Goal: Obtain resource: Download file/media

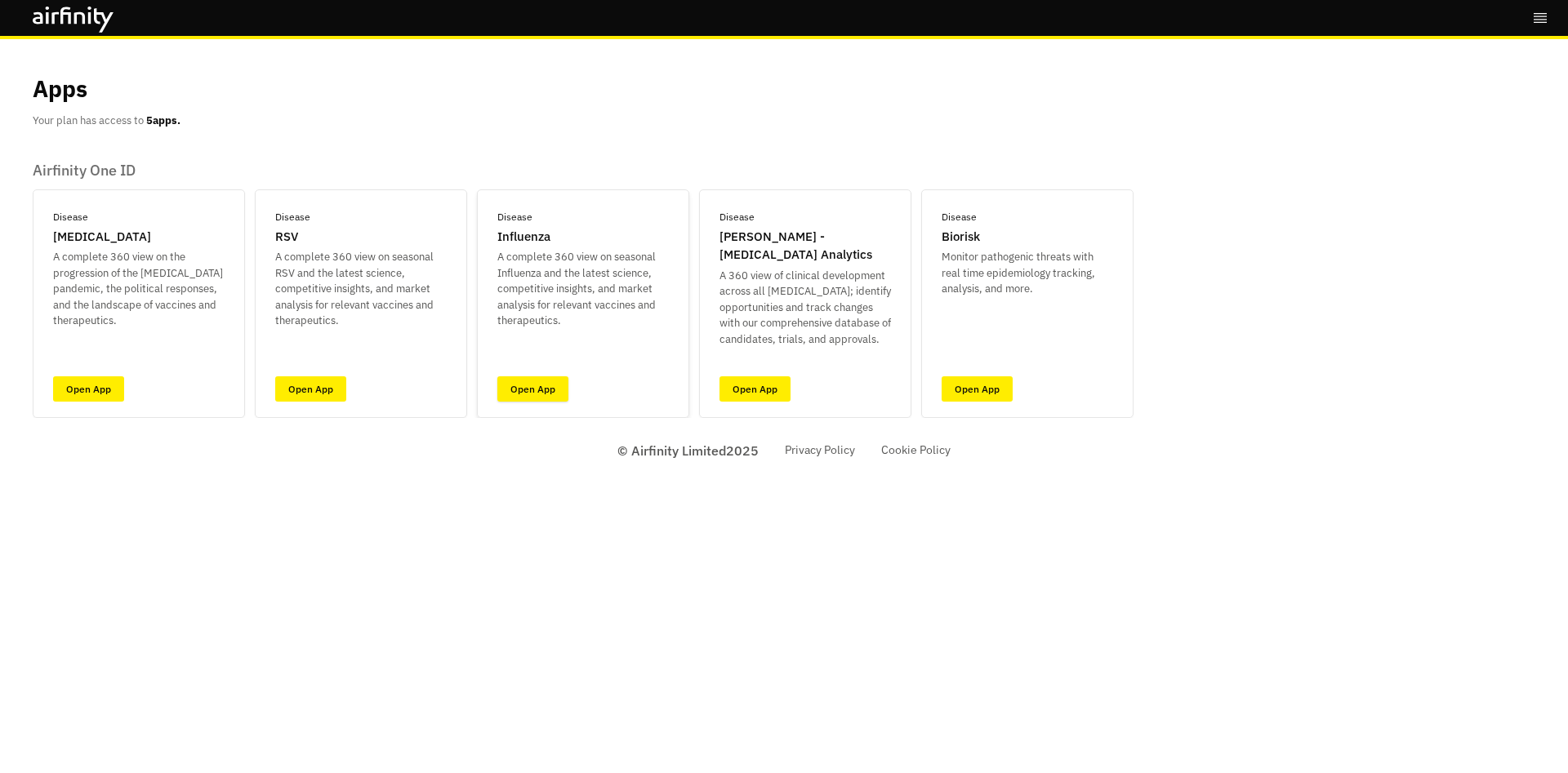
click at [548, 387] on link "Open App" at bounding box center [532, 389] width 71 height 25
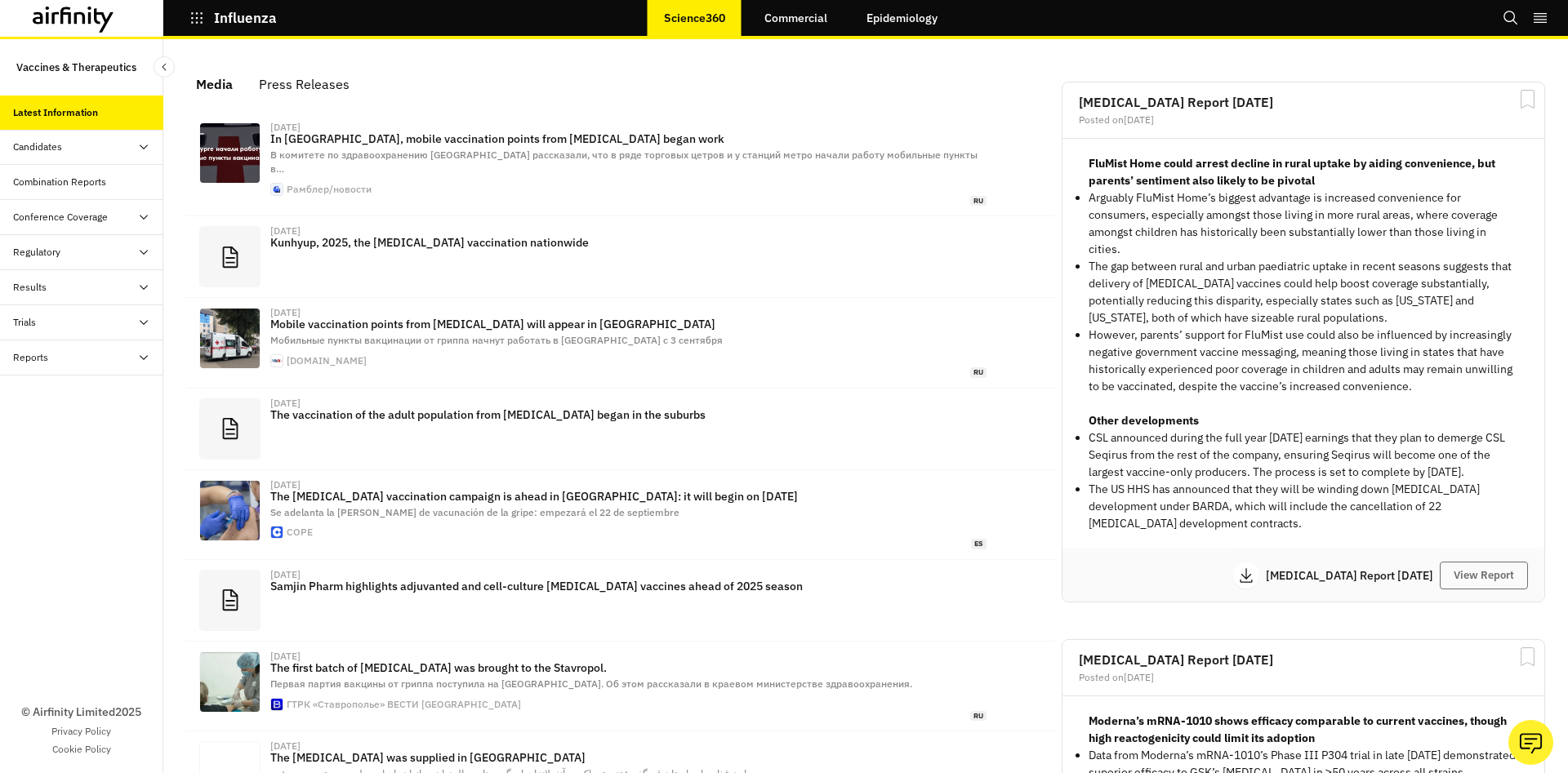
scroll to position [987, 476]
click at [111, 148] on div "Candidates" at bounding box center [88, 146] width 150 height 14
click at [75, 185] on div "Dashboard" at bounding box center [95, 182] width 138 height 14
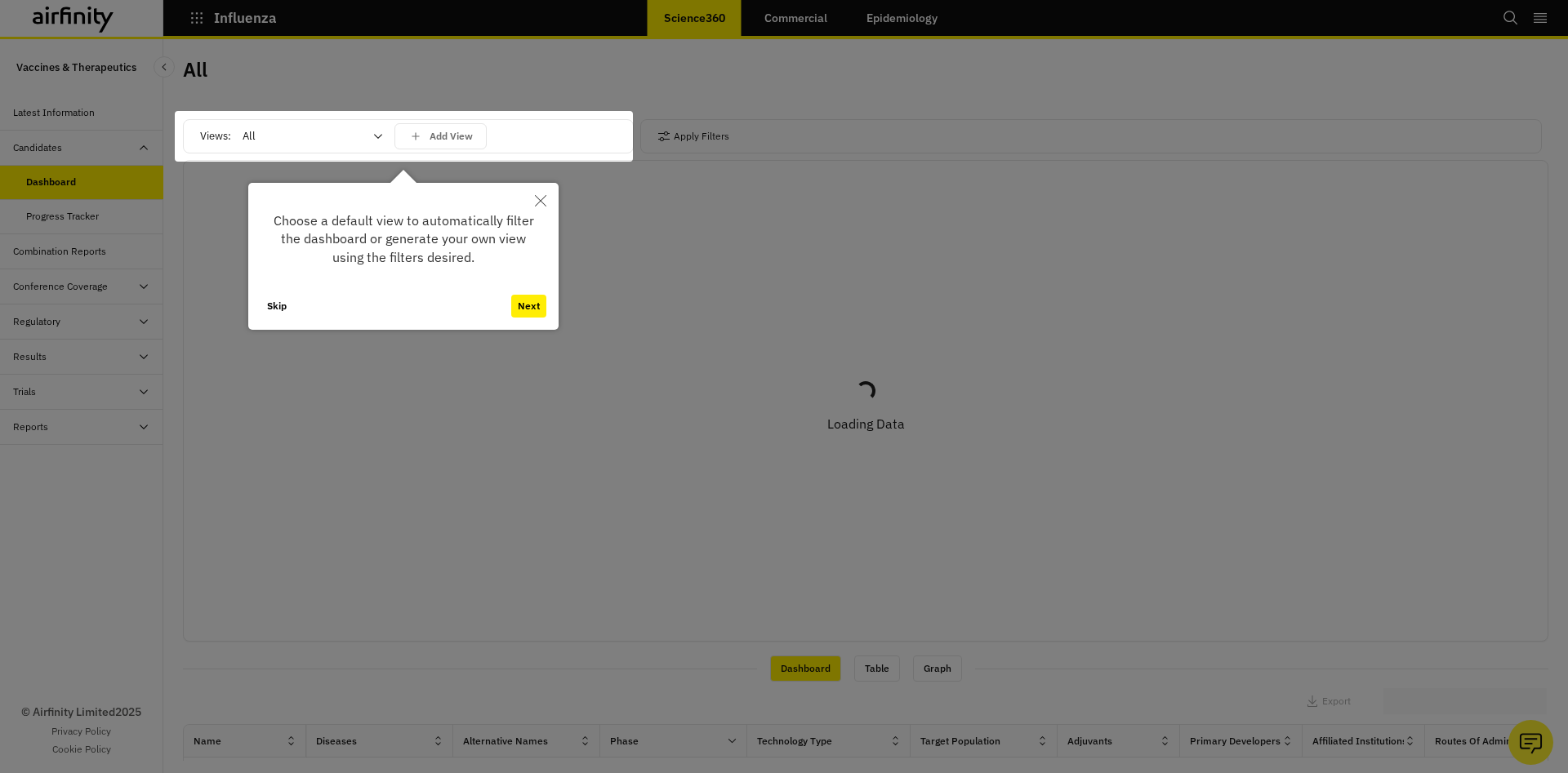
click at [530, 302] on button "Next" at bounding box center [528, 306] width 35 height 23
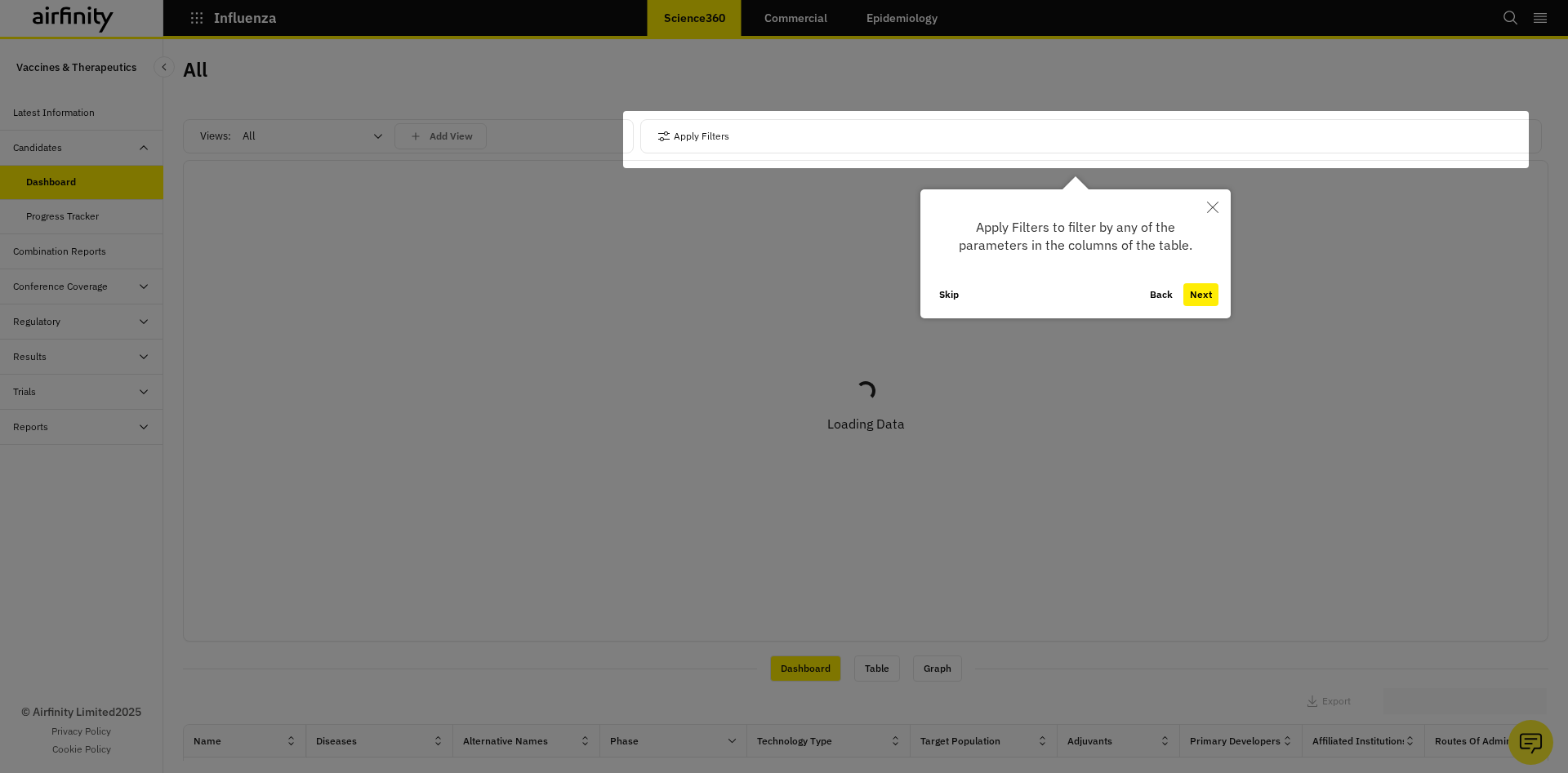
click at [1195, 294] on button "Next" at bounding box center [1200, 295] width 35 height 23
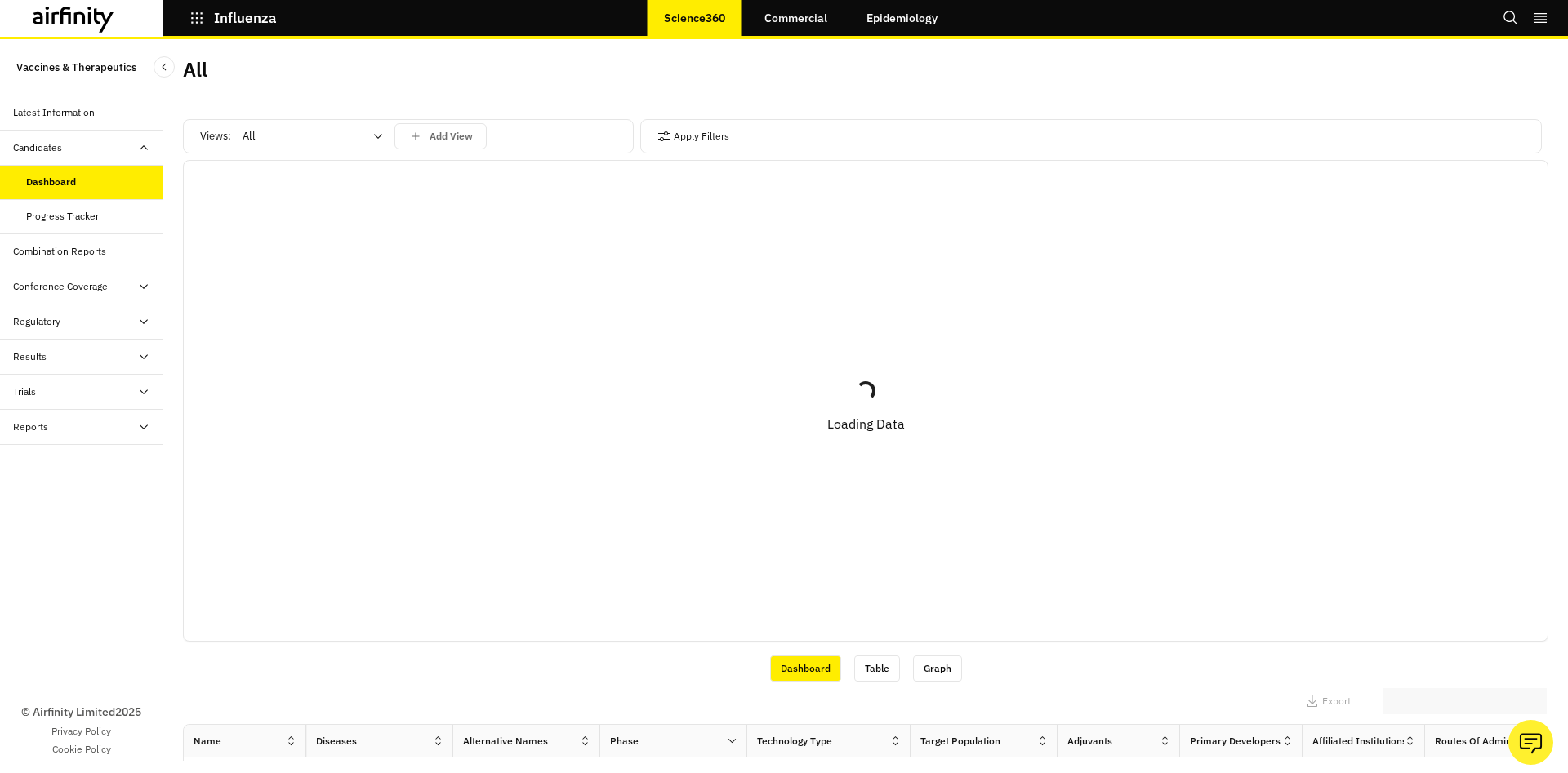
click at [374, 132] on icon at bounding box center [378, 137] width 13 height 13
click at [314, 322] on p "Pandemic Vaccines" at bounding box center [290, 322] width 94 height 16
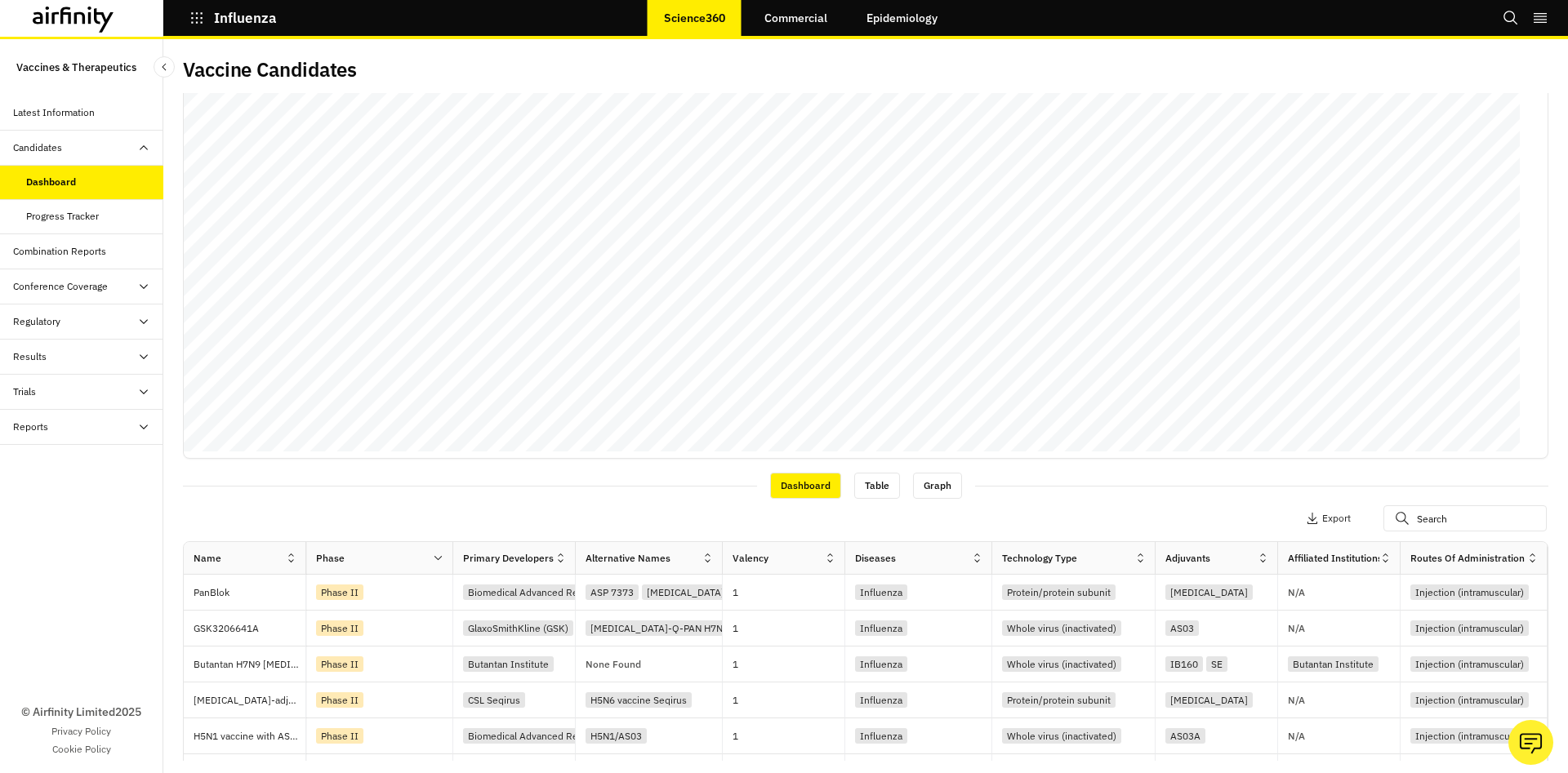
scroll to position [166, 0]
click at [863, 482] on div "Table" at bounding box center [877, 485] width 46 height 26
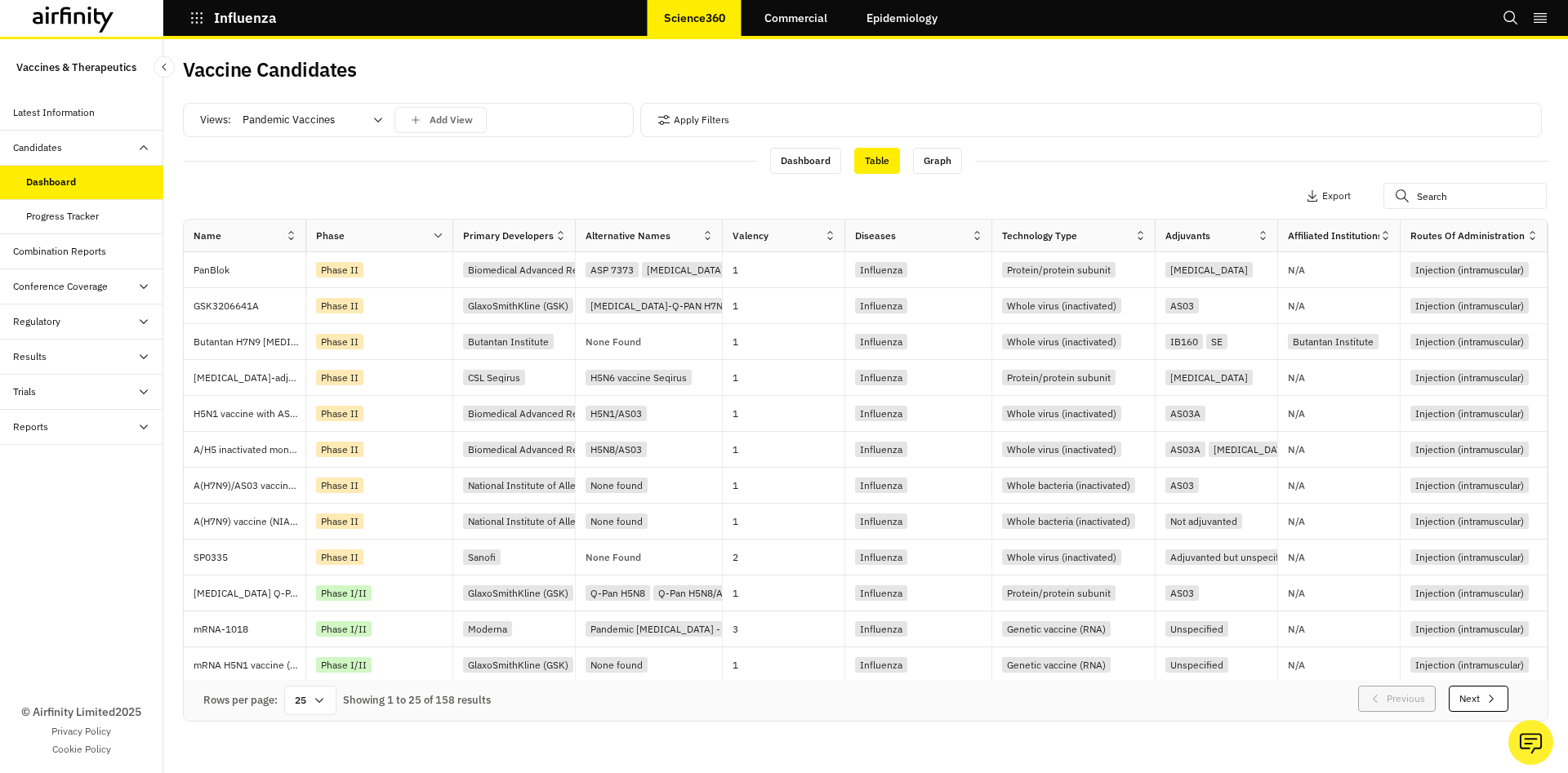
scroll to position [0, 0]
click at [1320, 193] on button "Export" at bounding box center [1327, 195] width 45 height 26
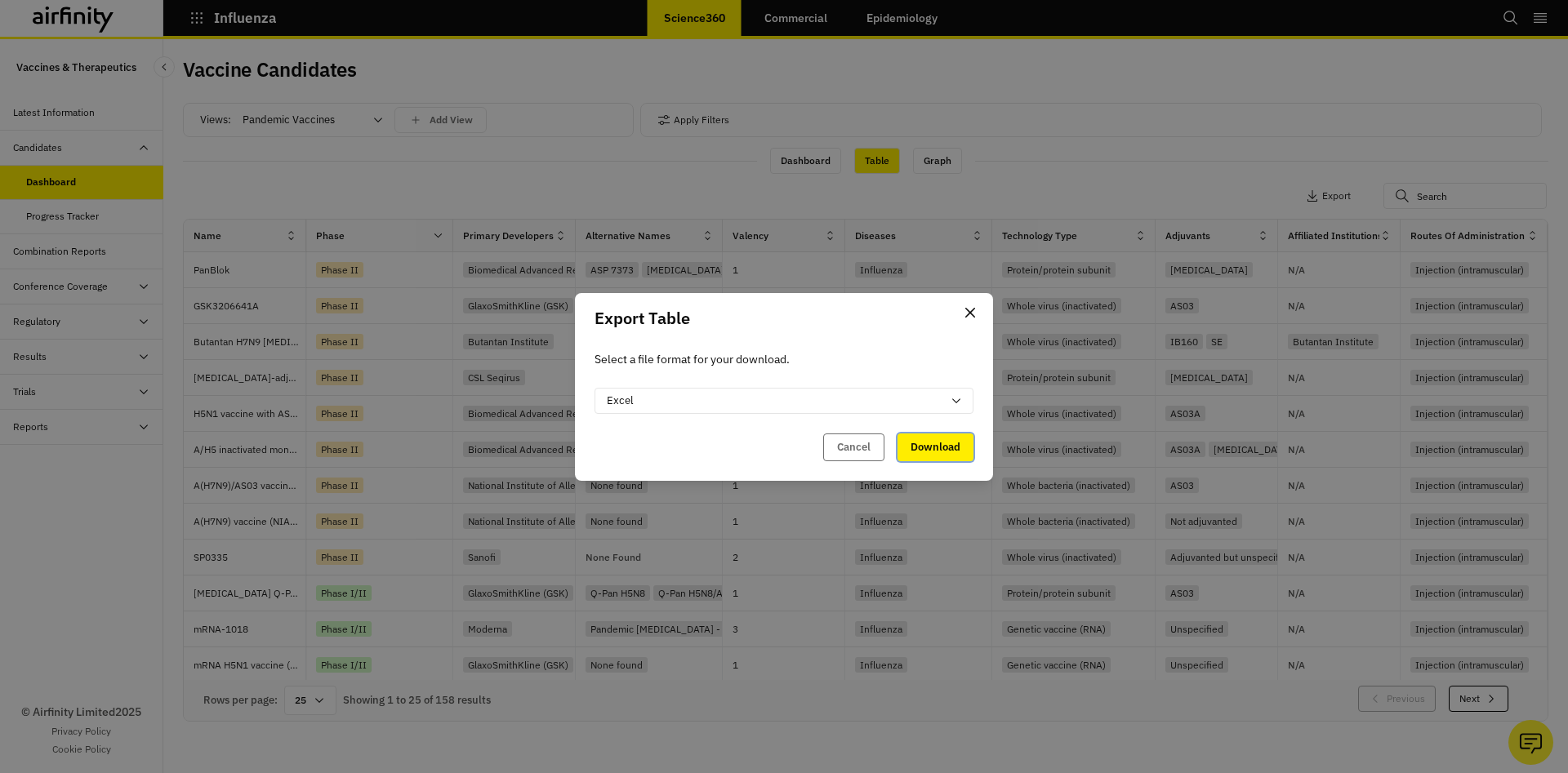
click at [922, 445] on button "Download" at bounding box center [934, 447] width 75 height 28
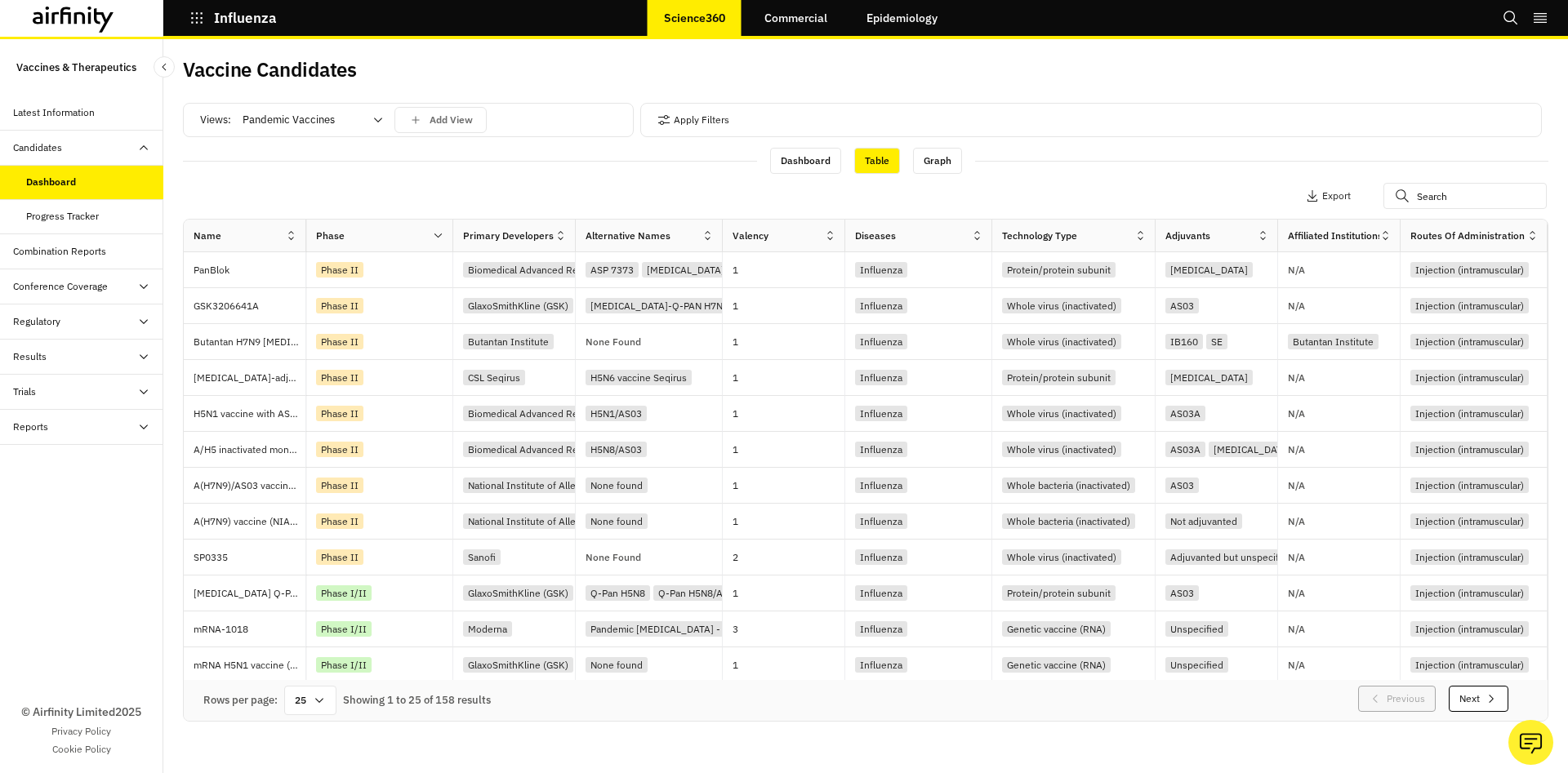
click at [99, 323] on div "Regulatory" at bounding box center [88, 321] width 150 height 14
click at [83, 468] on div "Trials" at bounding box center [88, 462] width 150 height 14
click at [80, 502] on div "All Data" at bounding box center [95, 497] width 138 height 14
